Goal: Find specific page/section: Find specific page/section

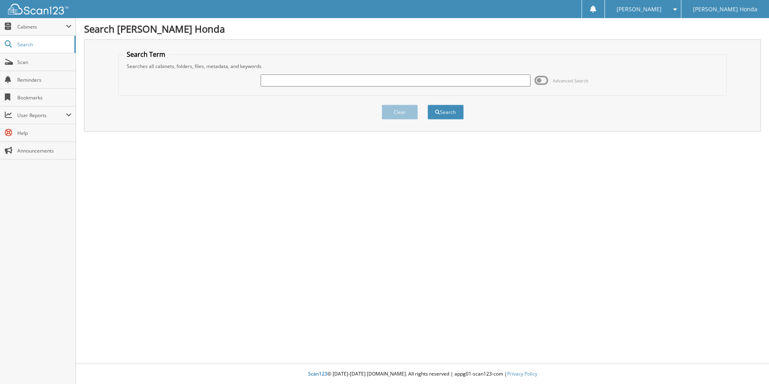
click at [319, 79] on input "text" at bounding box center [396, 80] width 270 height 12
type input "398777"
click at [427, 105] on button "Search" at bounding box center [445, 112] width 36 height 15
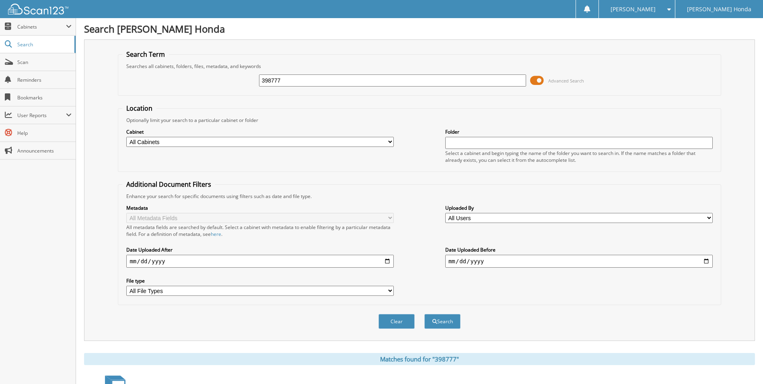
click at [531, 80] on span at bounding box center [537, 80] width 14 height 12
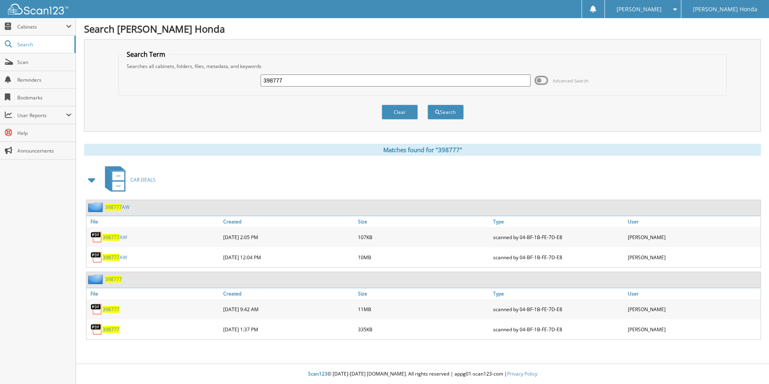
click at [108, 329] on span "398777" at bounding box center [111, 329] width 17 height 7
